Goal: Communication & Community: Answer question/provide support

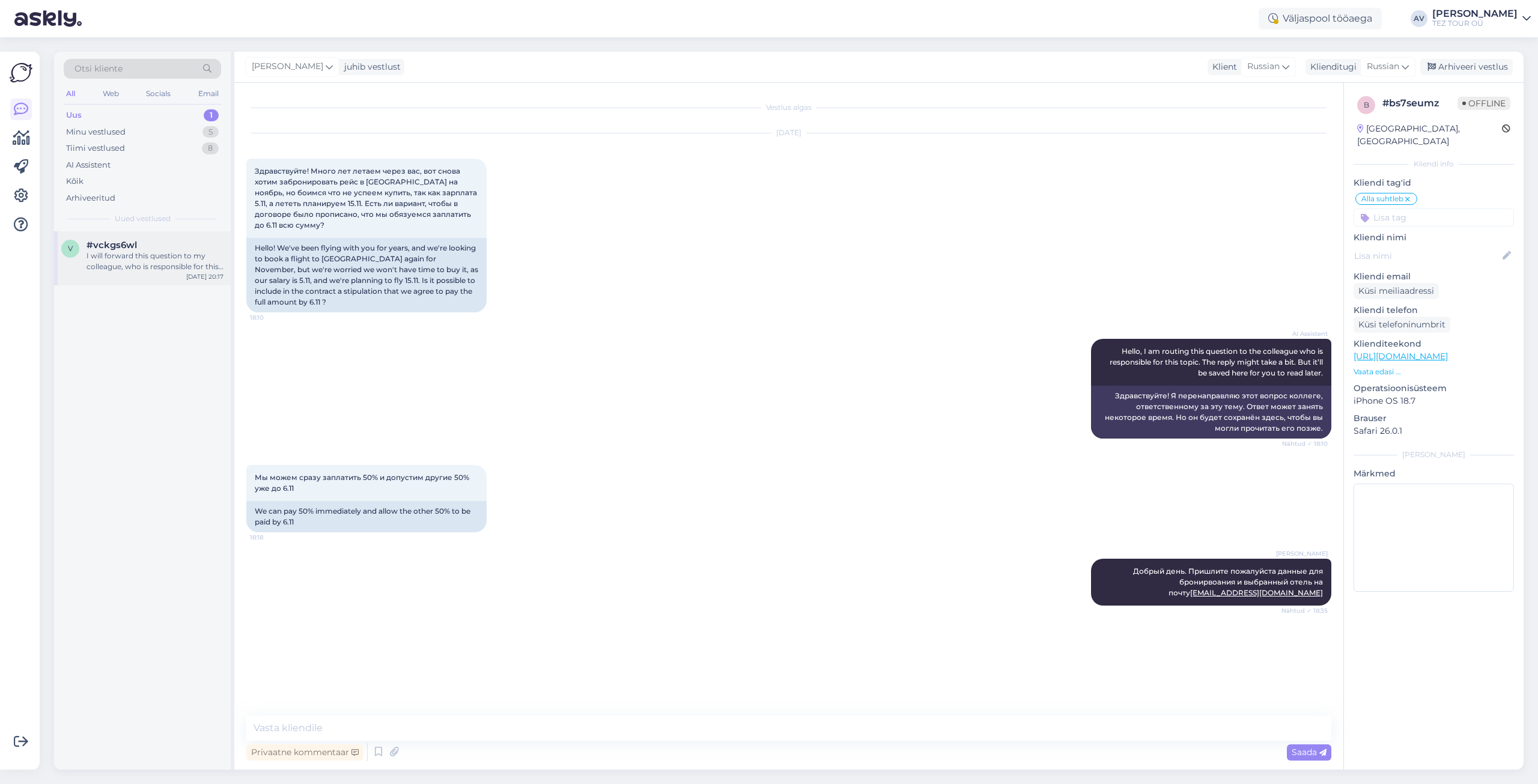
click at [142, 263] on div "I will forward this question to my colleague, who is responsible for this. The …" at bounding box center [155, 261] width 137 height 22
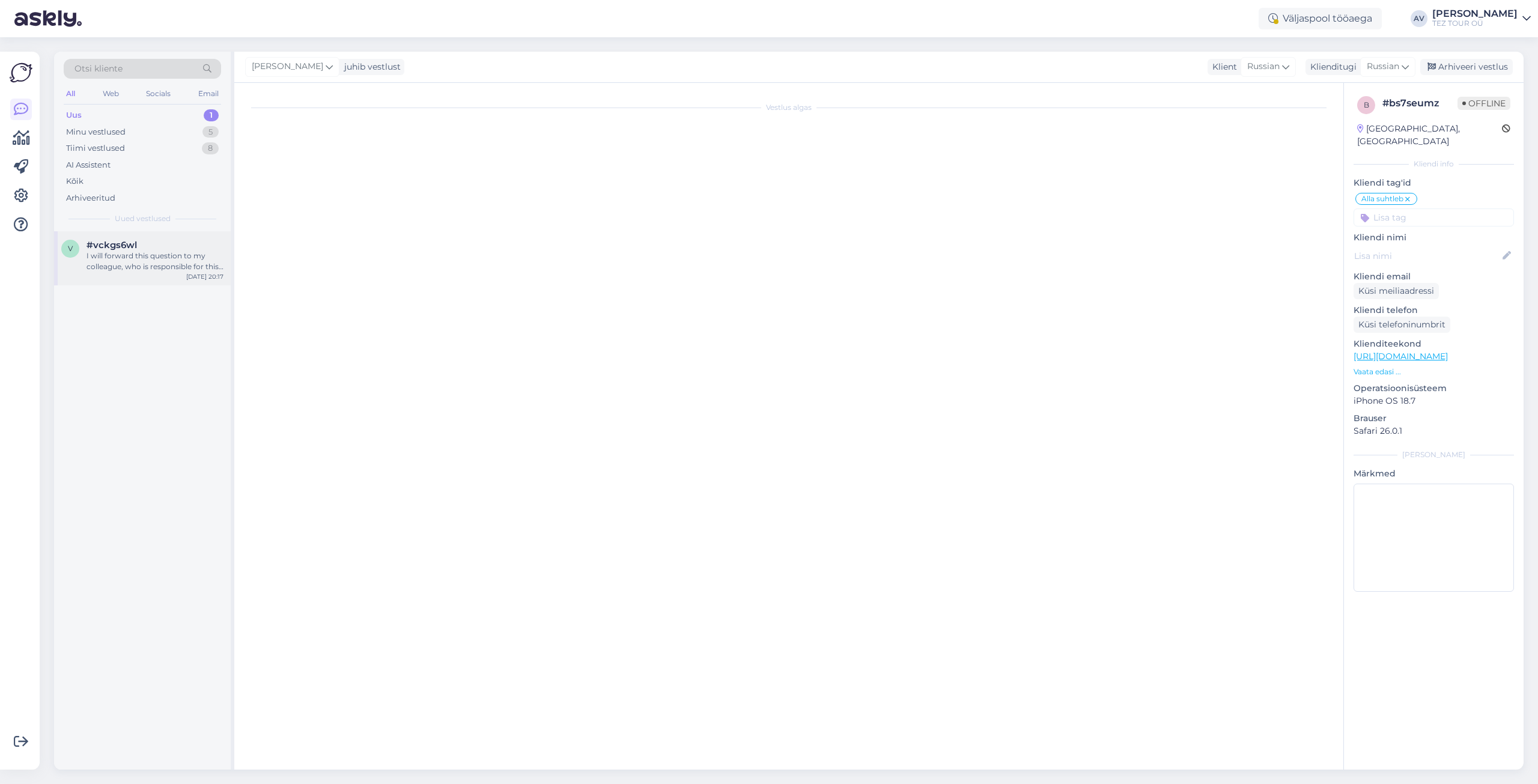
scroll to position [217, 0]
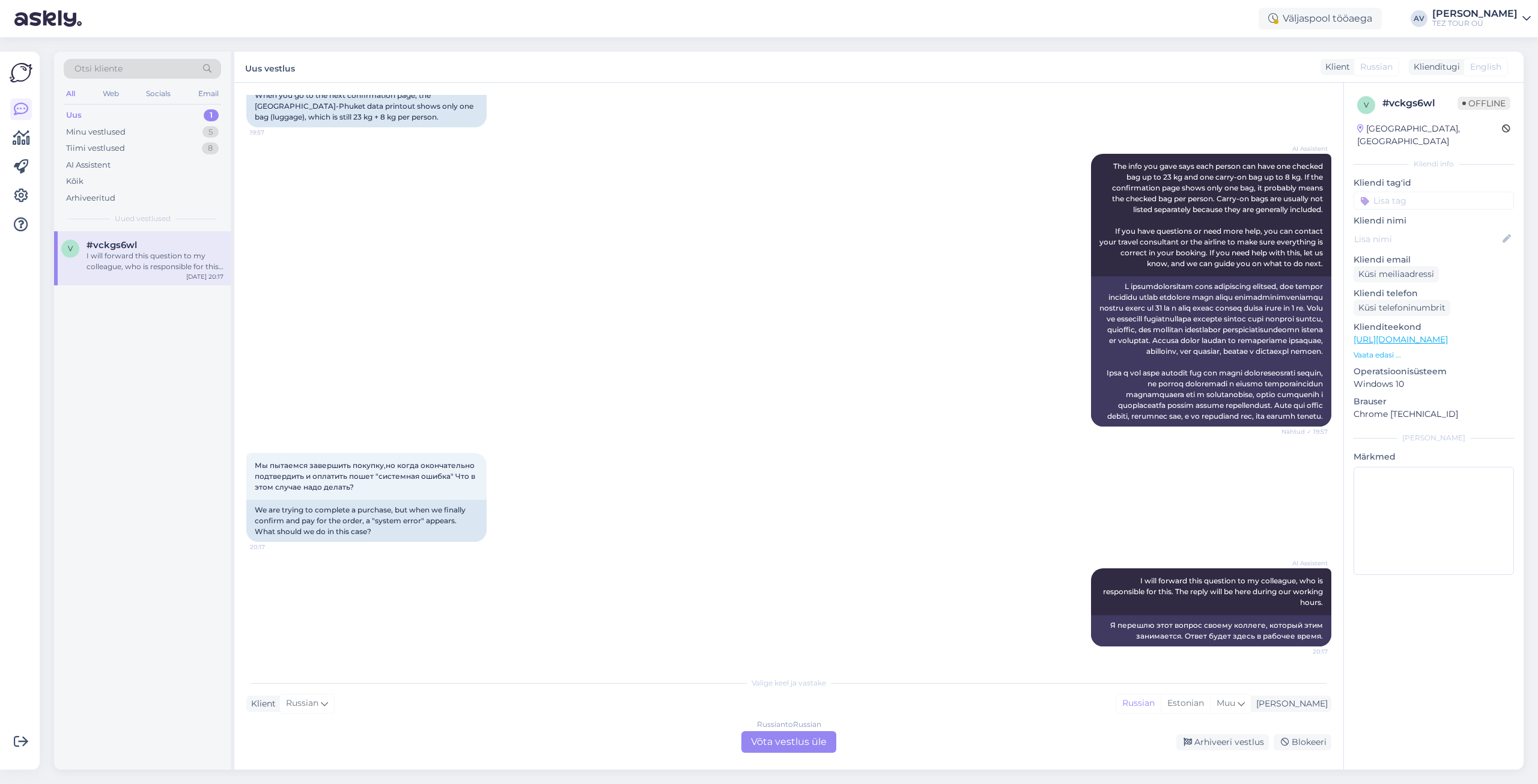
click at [783, 744] on div "Russian to Russian Võta vestlus üle" at bounding box center [789, 742] width 95 height 22
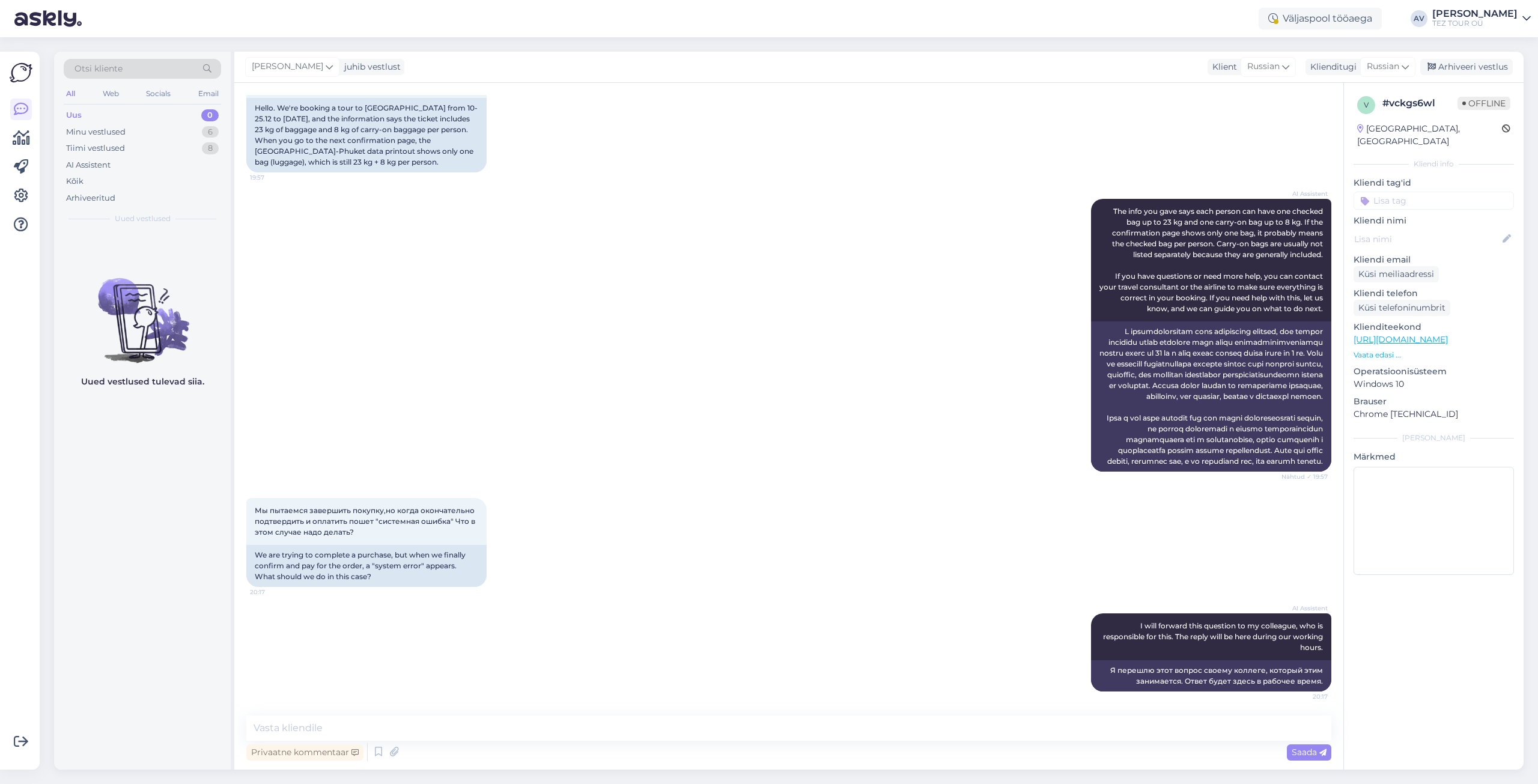
click at [1402, 191] on input at bounding box center [1434, 200] width 160 height 18
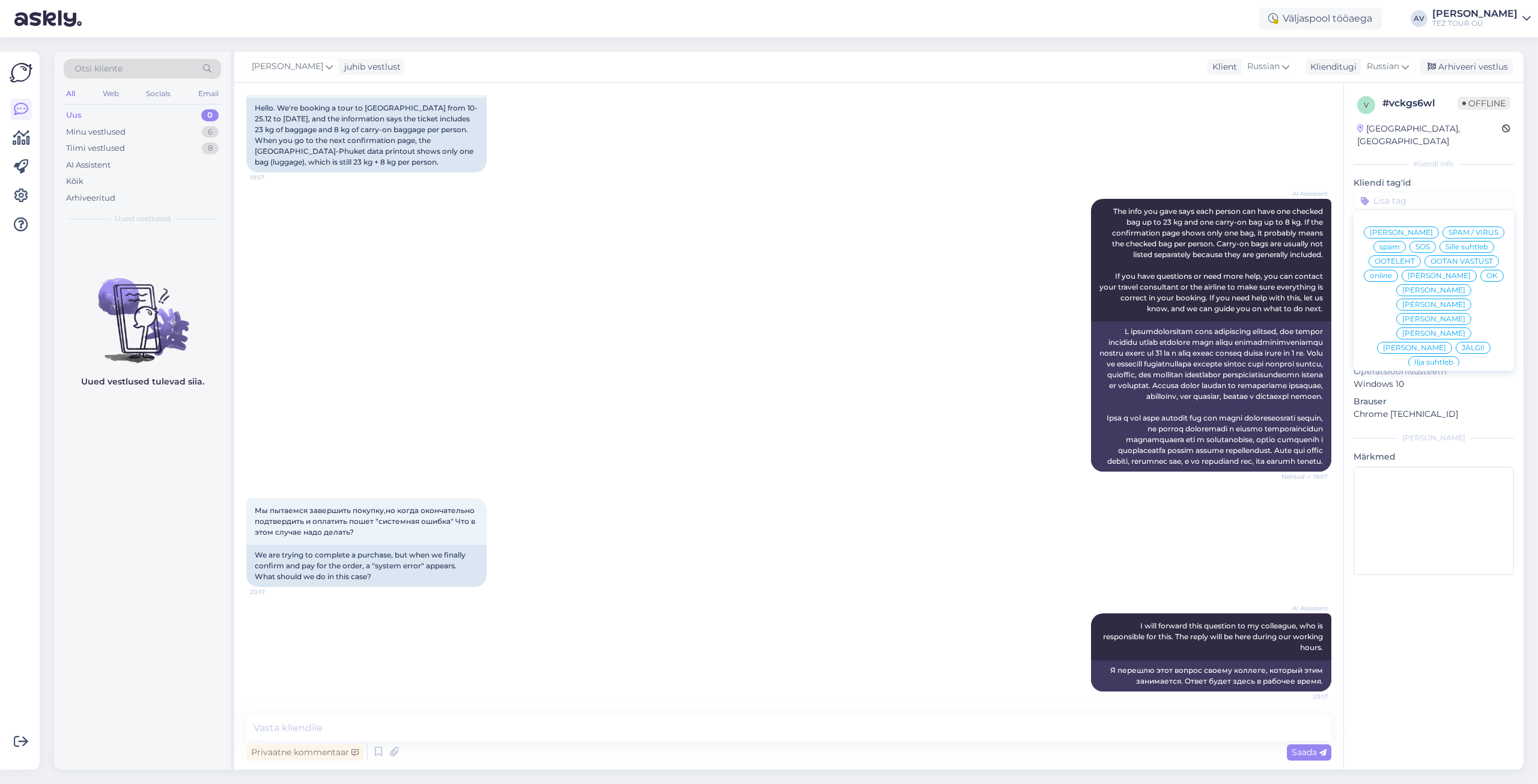
click at [1417, 445] on span "Alla suhtleb" at bounding box center [1434, 449] width 42 height 7
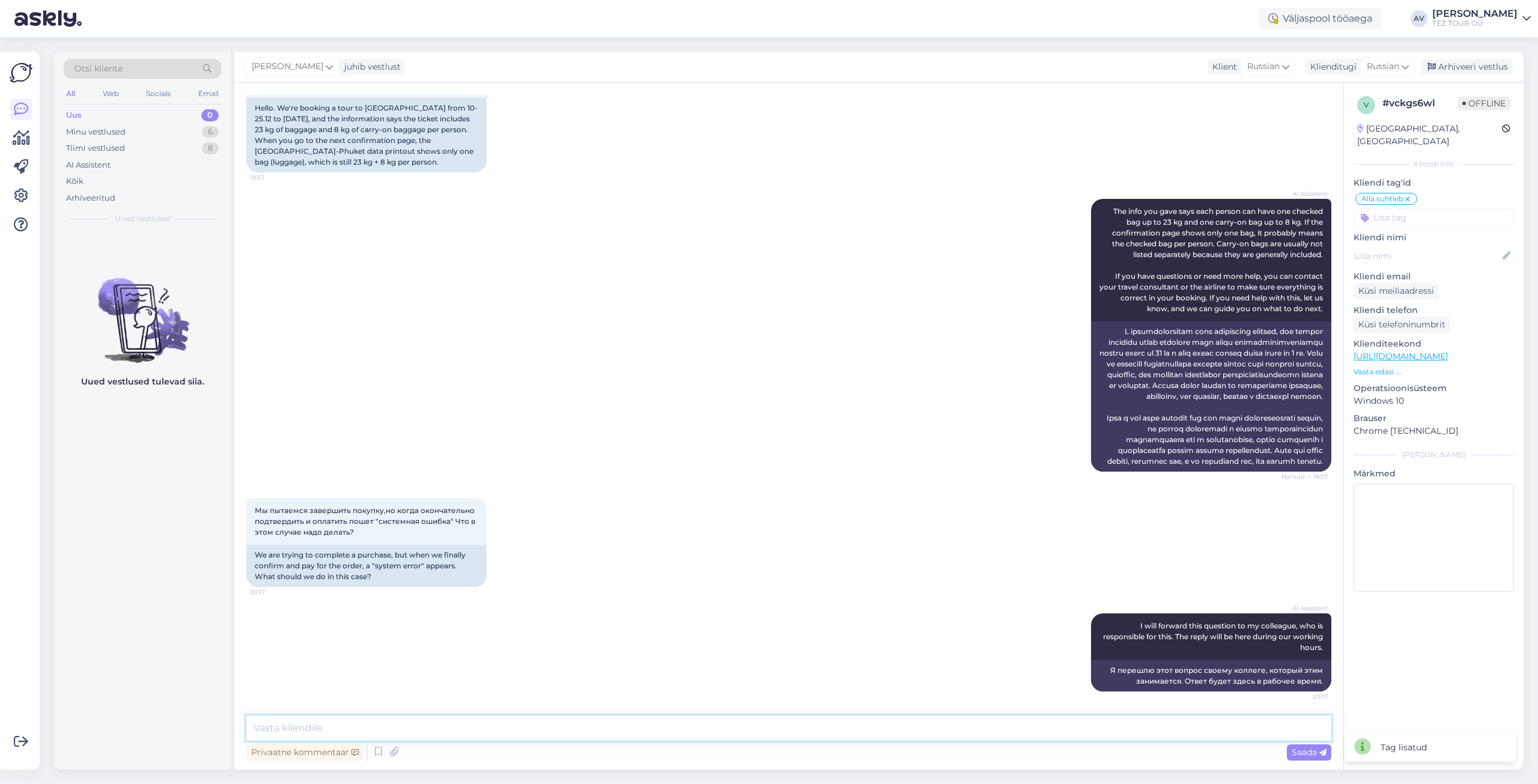
click at [912, 737] on textarea at bounding box center [788, 728] width 1085 height 25
click at [503, 728] on textarea "Добрый день. Просто попробуйте внести бронирвоание позднее." at bounding box center [788, 728] width 1085 height 25
click at [522, 728] on textarea "Добрый день. Просто попробуйте внести бронировоание позднее." at bounding box center [788, 728] width 1085 height 25
click at [604, 730] on textarea "Добрый день. Просто попробуйте внести бронирование позднее." at bounding box center [788, 728] width 1085 height 25
type textarea "Добрый день. Просто попробуйте внести бронирование позднее."
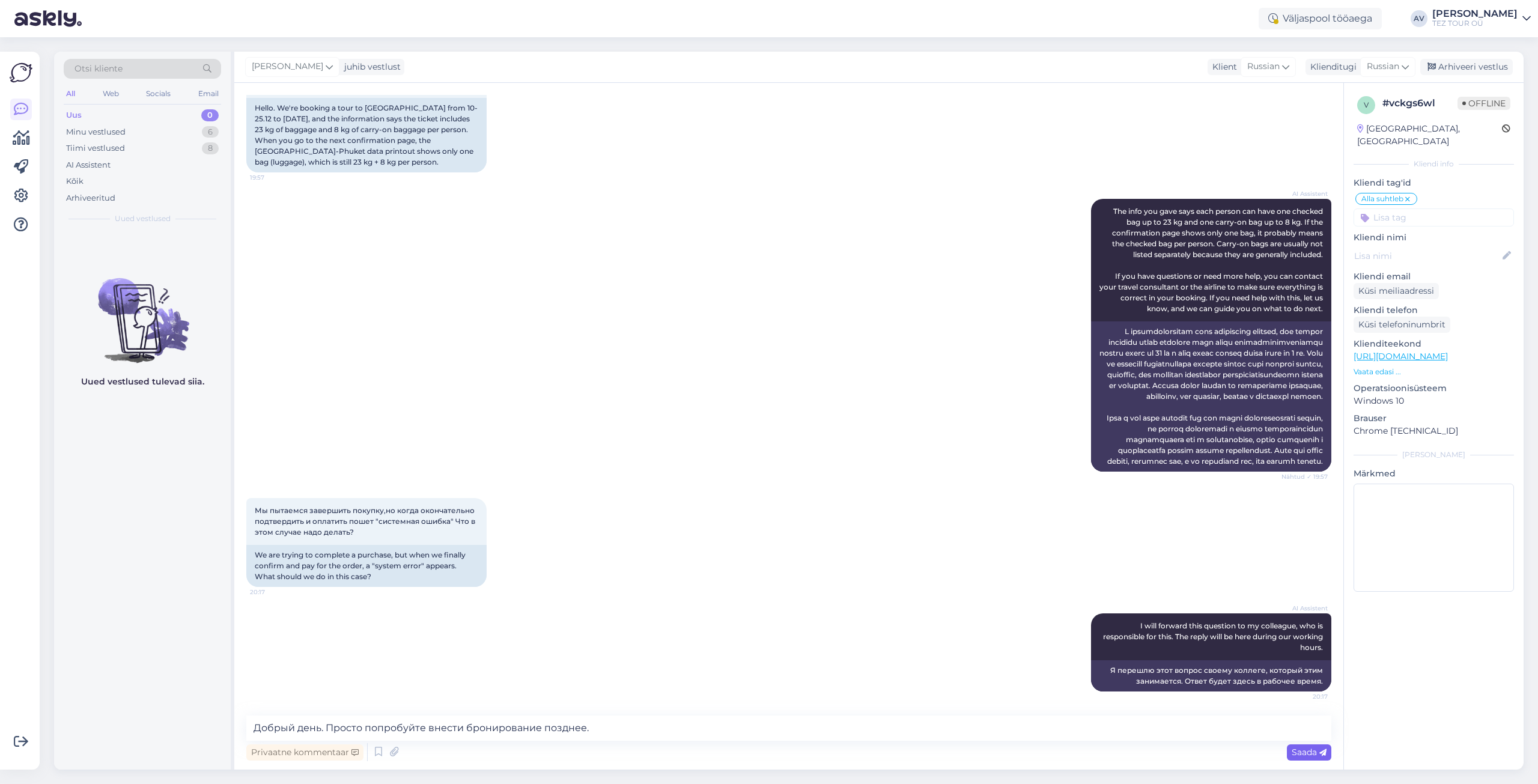
click at [1322, 755] on icon at bounding box center [1323, 753] width 7 height 7
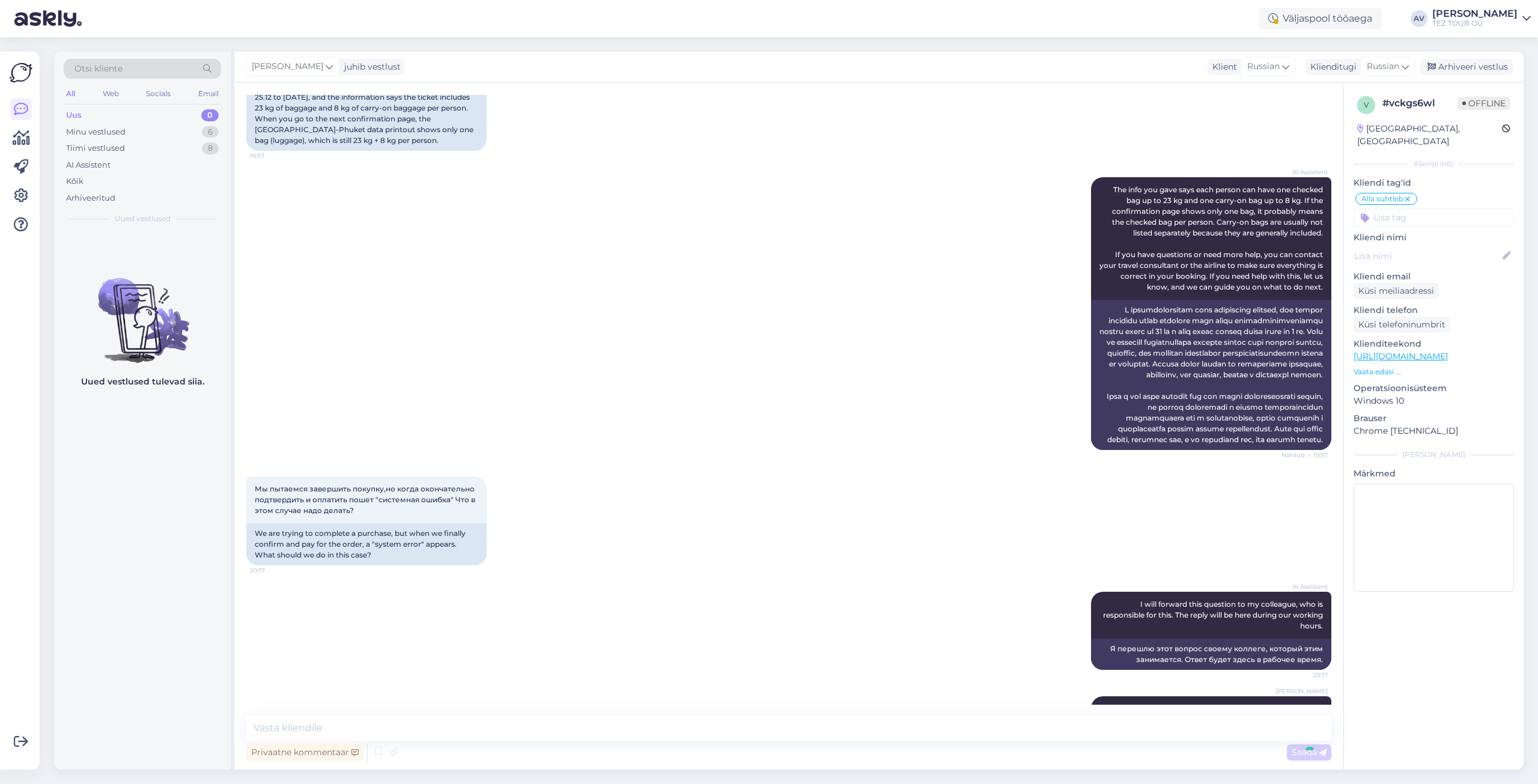
scroll to position [235, 0]
